Goal: Task Accomplishment & Management: Use online tool/utility

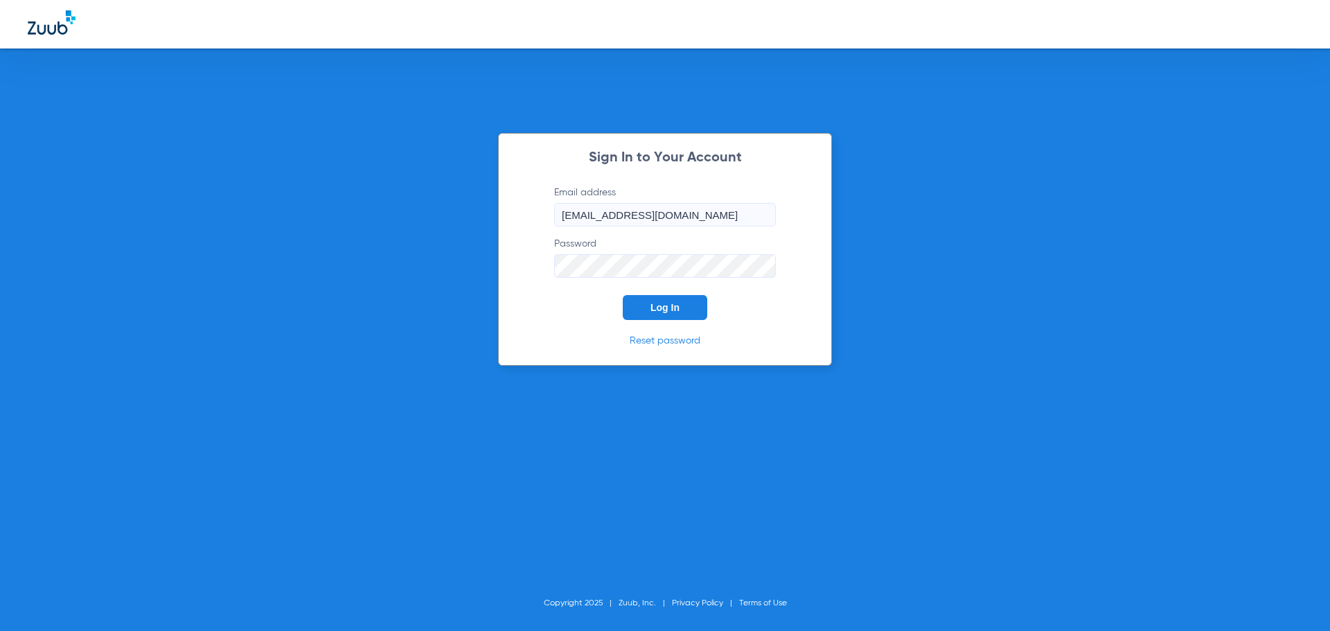
drag, startPoint x: 651, startPoint y: 303, endPoint x: 578, endPoint y: 339, distance: 81.5
click at [651, 305] on span "Log In" at bounding box center [664, 307] width 29 height 11
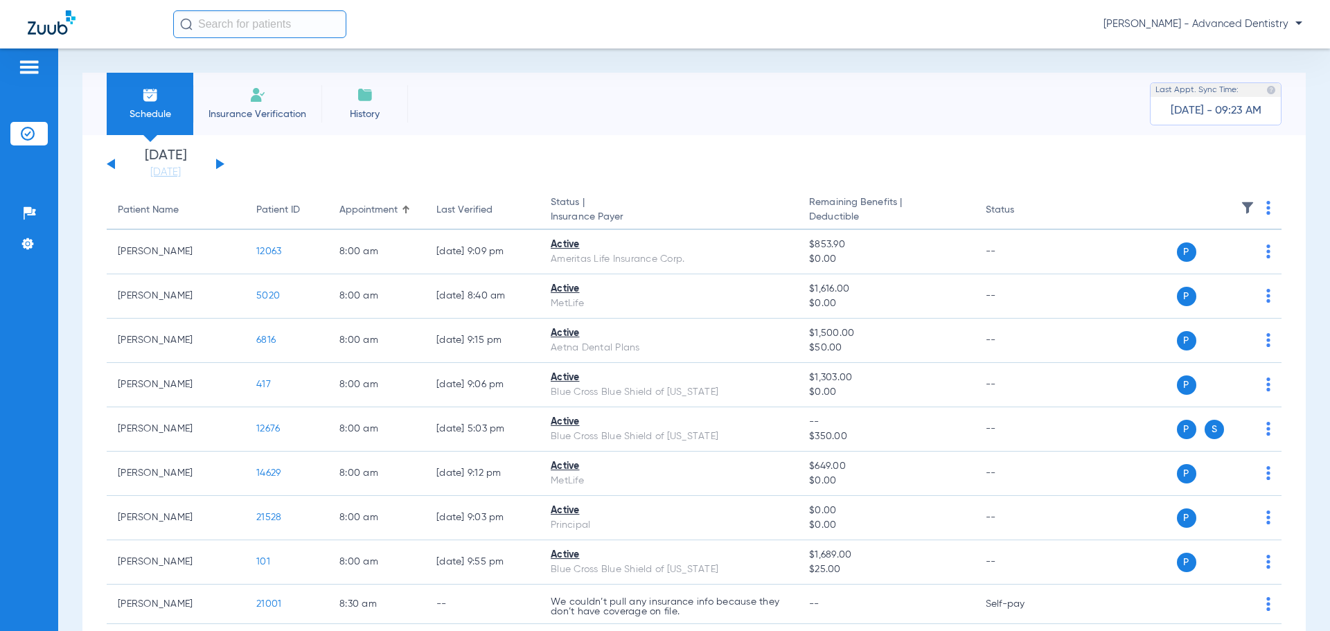
click at [268, 105] on li "Insurance Verification" at bounding box center [257, 104] width 128 height 62
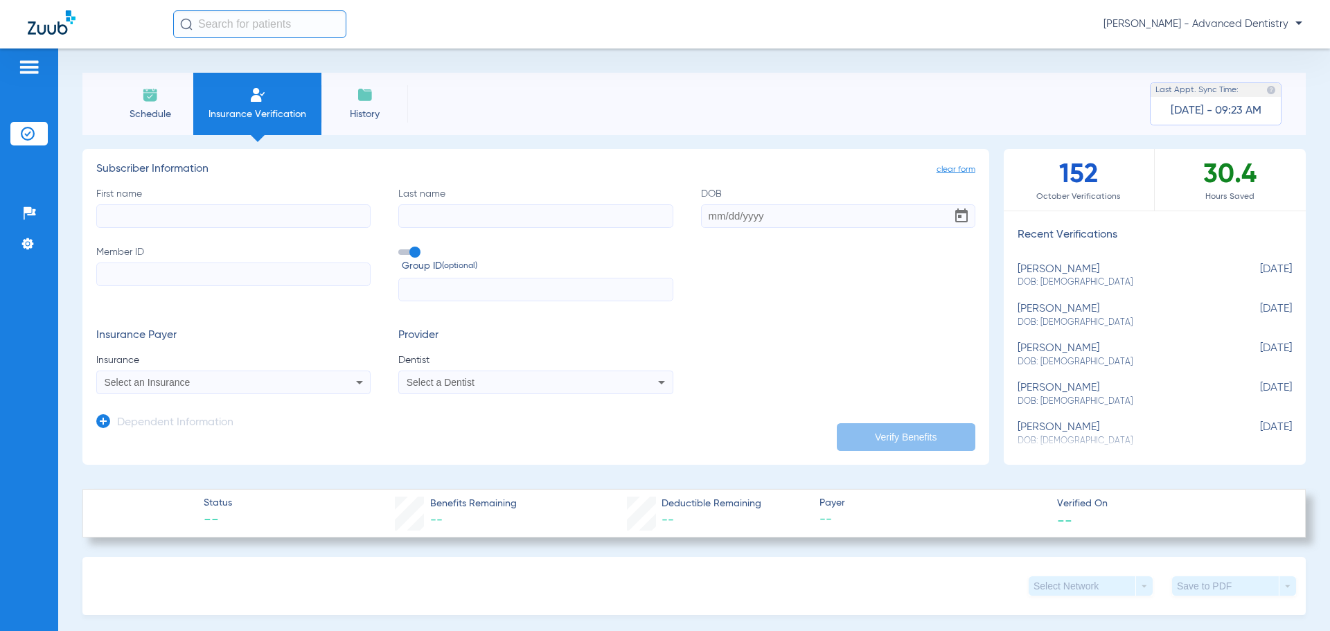
click at [172, 107] on span "Schedule" at bounding box center [150, 114] width 66 height 14
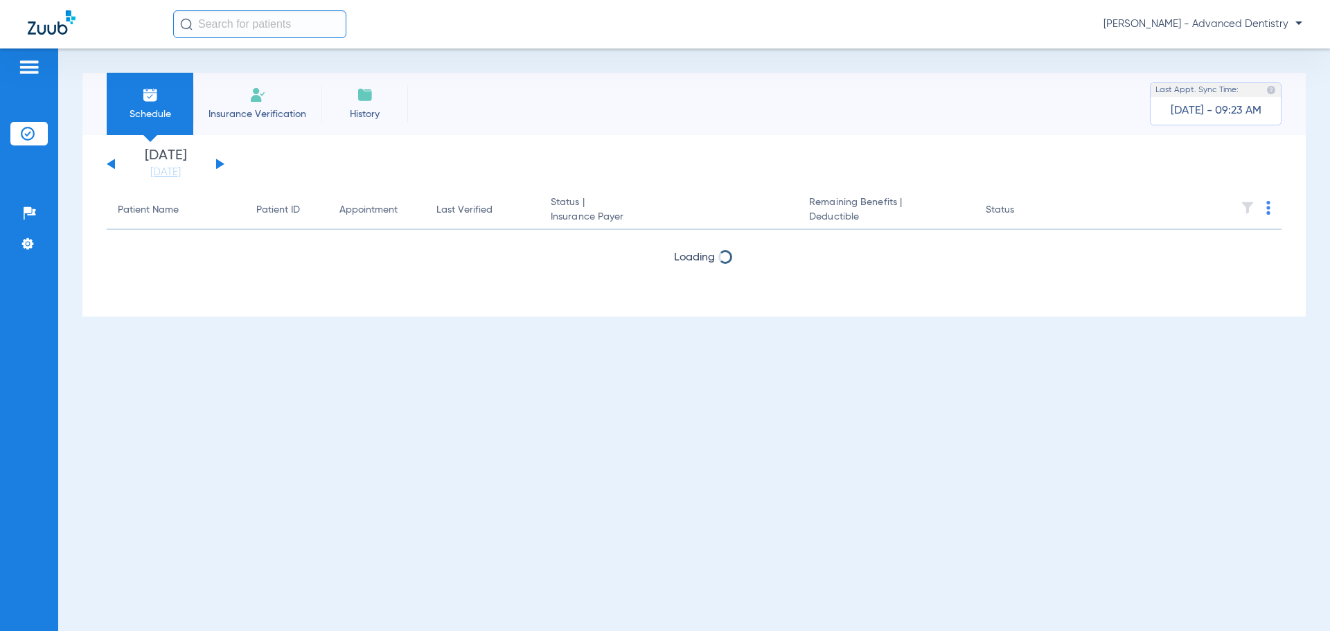
click at [363, 98] on img at bounding box center [365, 95] width 17 height 17
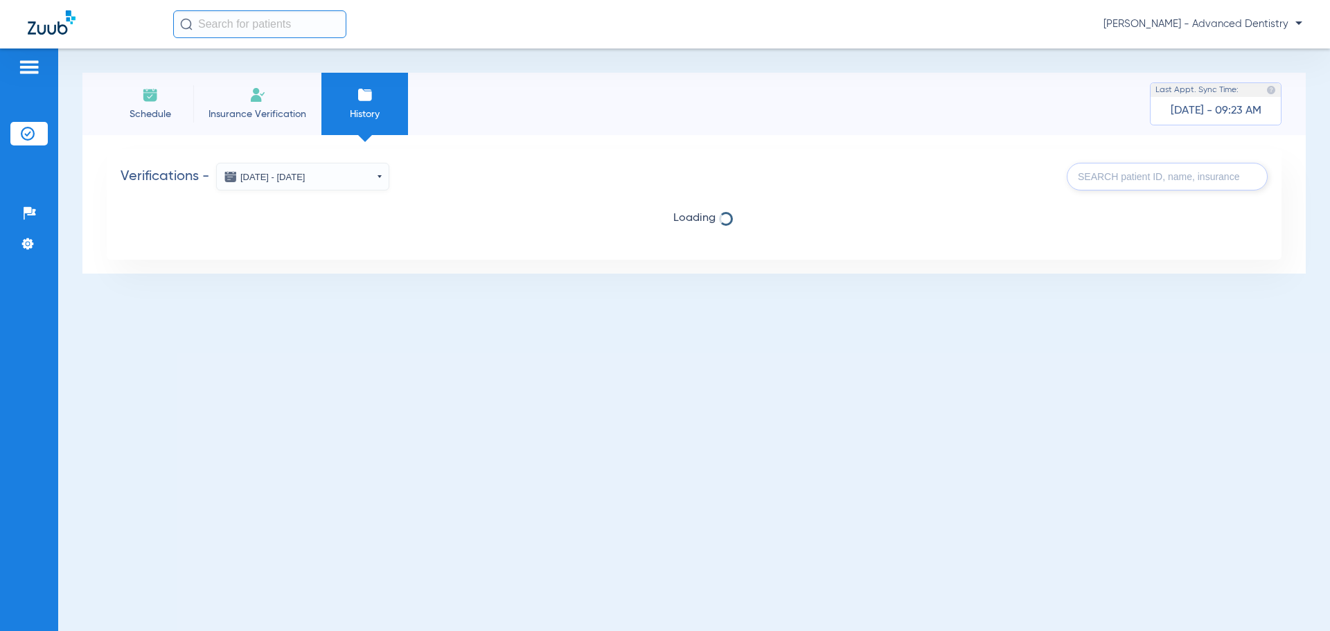
click at [138, 98] on li "Schedule" at bounding box center [150, 104] width 87 height 62
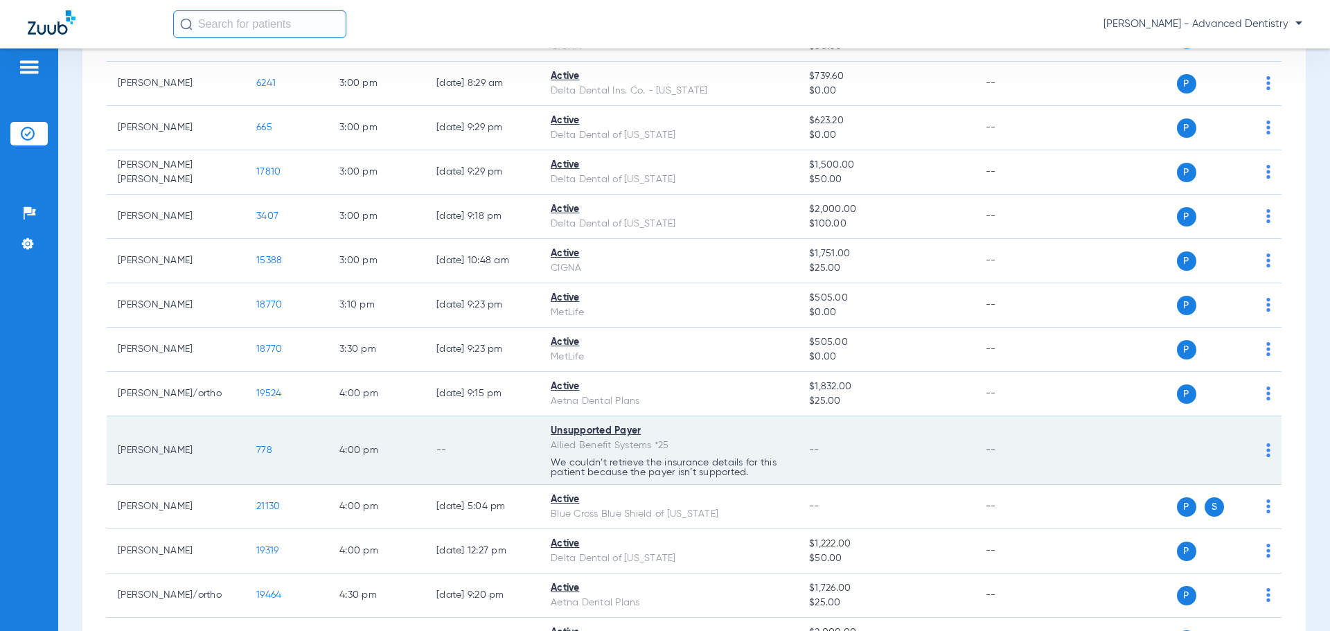
scroll to position [2724, 0]
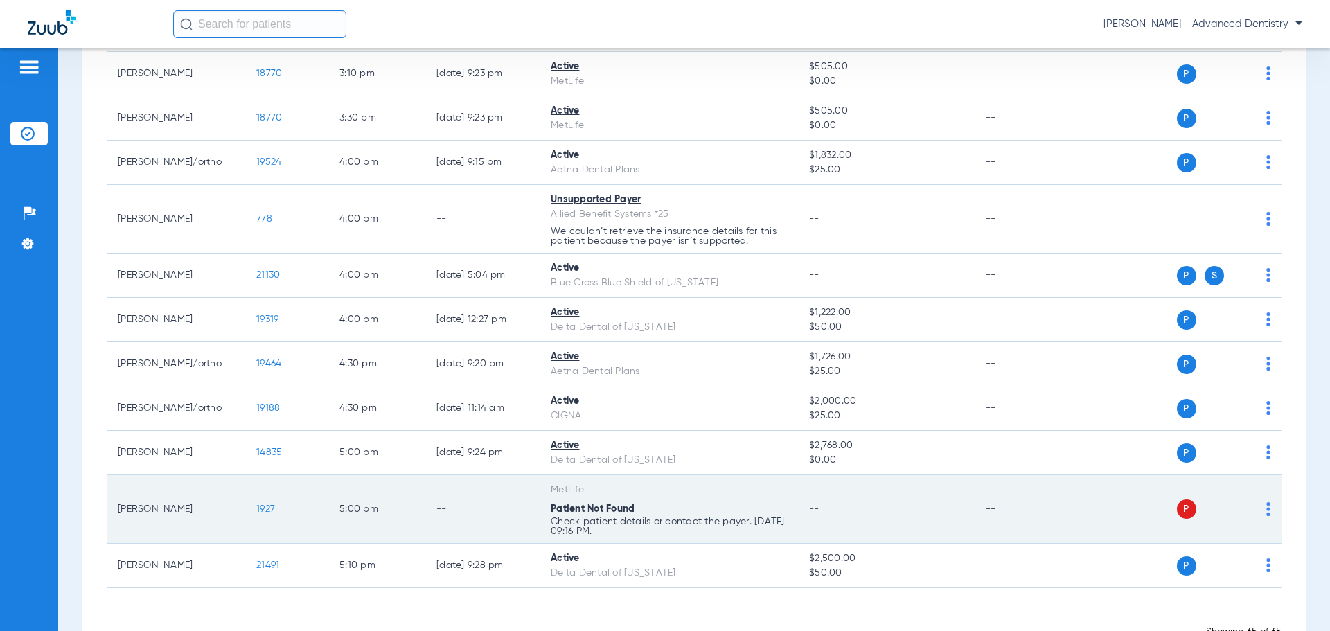
scroll to position [2724, 0]
